Goal: Find specific page/section: Find specific page/section

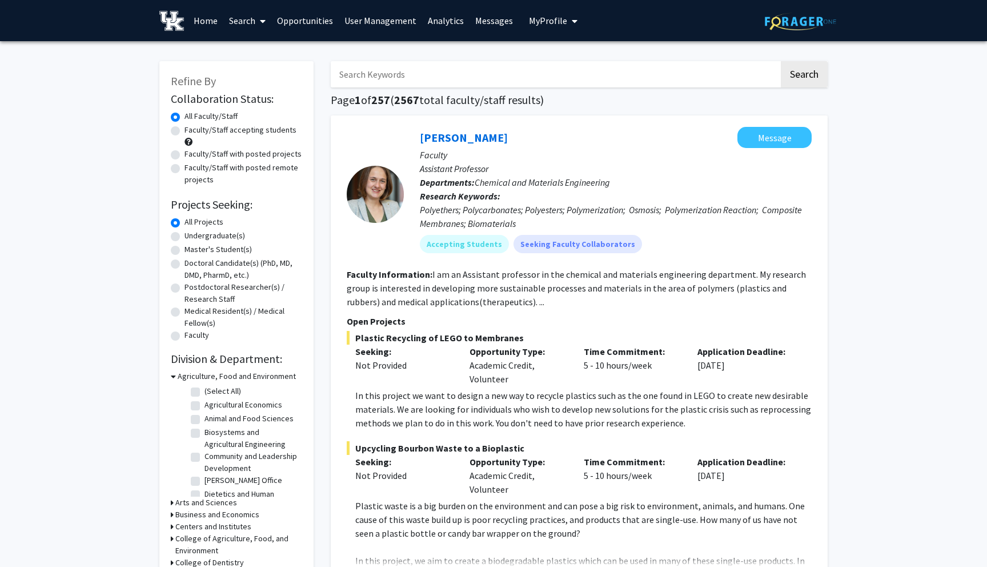
click at [266, 18] on icon at bounding box center [263, 21] width 6 height 9
click at [265, 71] on span "Students" at bounding box center [258, 75] width 70 height 23
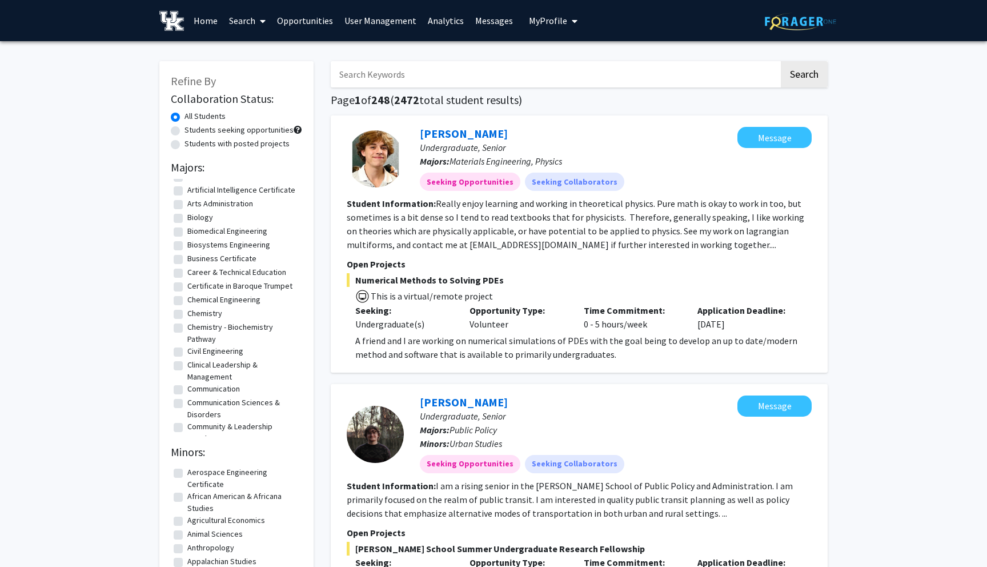
scroll to position [204, 0]
click at [187, 251] on label "Business Certificate" at bounding box center [221, 251] width 69 height 12
click at [187, 251] on input "Business Certificate" at bounding box center [190, 248] width 7 height 7
checkbox input "true"
